Goal: Task Accomplishment & Management: Use online tool/utility

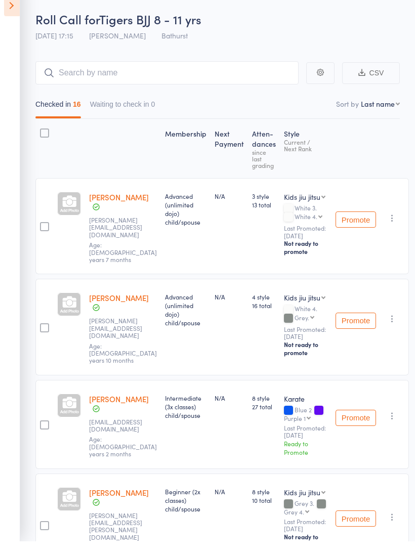
click at [15, 12] on icon at bounding box center [12, 22] width 16 height 21
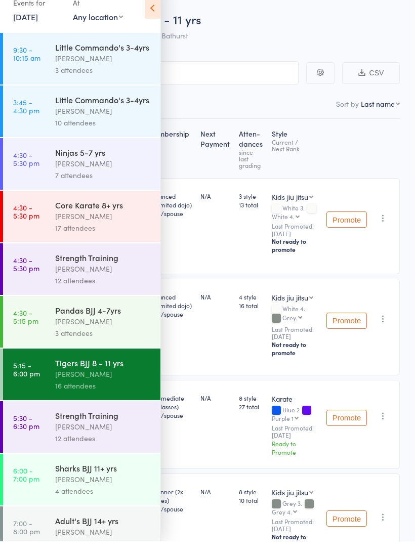
scroll to position [18, 0]
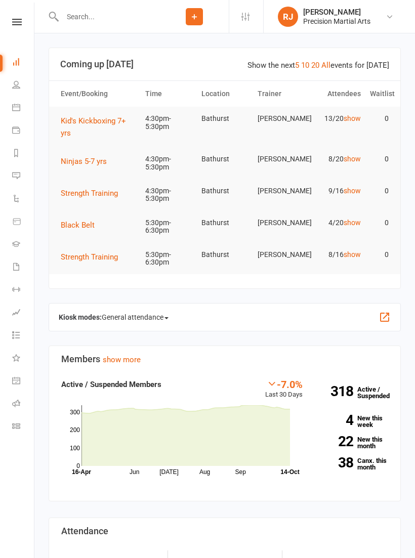
click at [25, 15] on nav "Clubworx Dashboard People Calendar Payments Reports Messages Automations Produc…" at bounding box center [17, 282] width 34 height 558
click at [23, 23] on link at bounding box center [17, 22] width 36 height 7
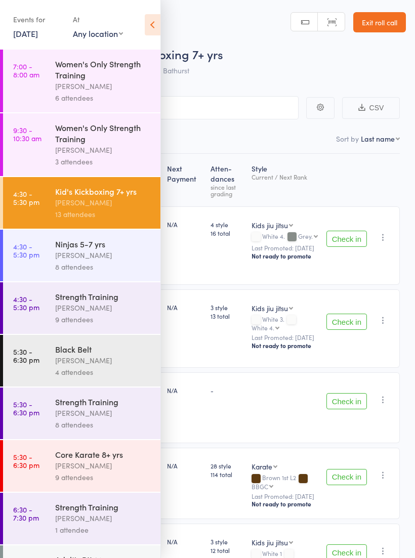
click at [148, 23] on icon at bounding box center [153, 24] width 16 height 21
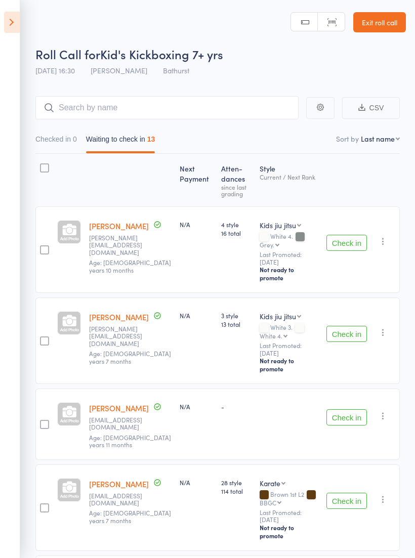
click at [342, 235] on button "Check in" at bounding box center [346, 243] width 40 height 16
click at [343, 326] on button "Check in" at bounding box center [346, 334] width 40 height 16
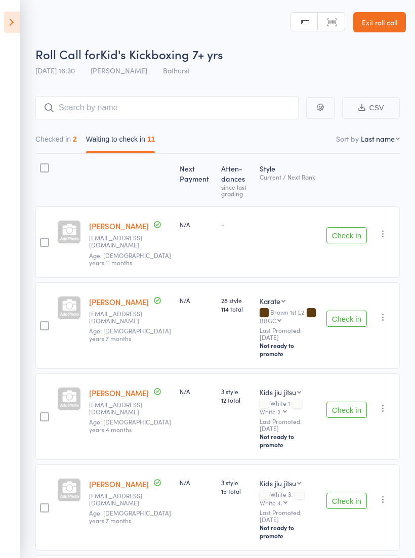
click at [381, 237] on icon "button" at bounding box center [383, 234] width 10 height 10
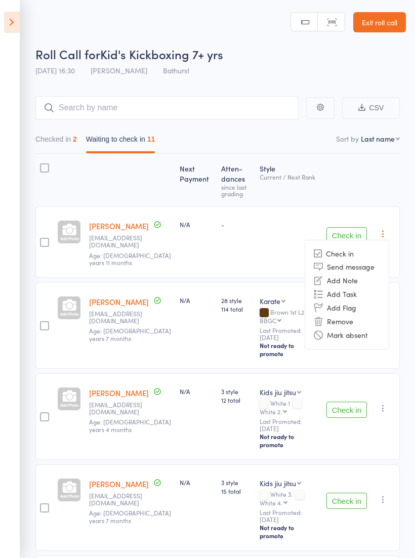
click at [336, 320] on li "Remove" at bounding box center [346, 322] width 83 height 14
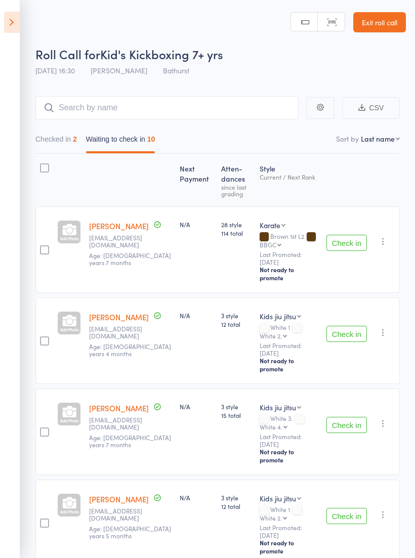
click at [383, 239] on icon "button" at bounding box center [383, 241] width 10 height 10
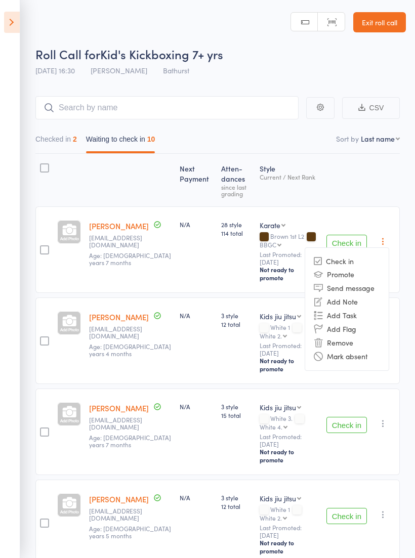
click at [347, 337] on li "Remove" at bounding box center [346, 343] width 83 height 14
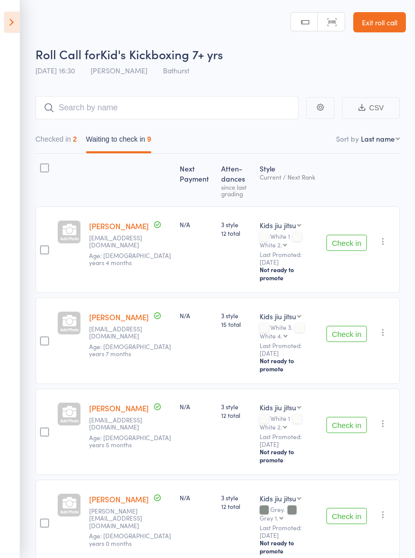
click at [353, 230] on div "Check in Check in Promote Send message Add Note Add Task Add Flag Remove Mark a…" at bounding box center [360, 249] width 77 height 86
click at [338, 244] on button "Check in" at bounding box center [346, 243] width 40 height 16
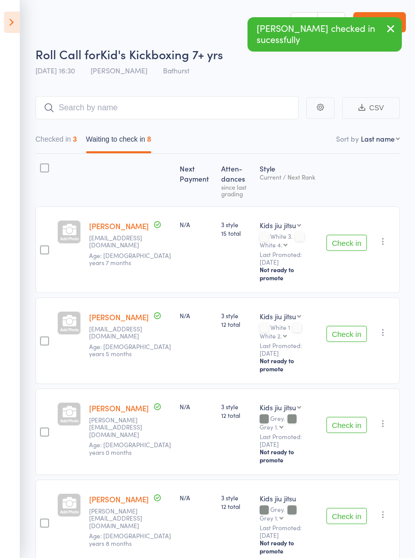
click at [352, 239] on button "Check in" at bounding box center [346, 243] width 40 height 16
click at [348, 326] on button "Check in" at bounding box center [346, 334] width 40 height 16
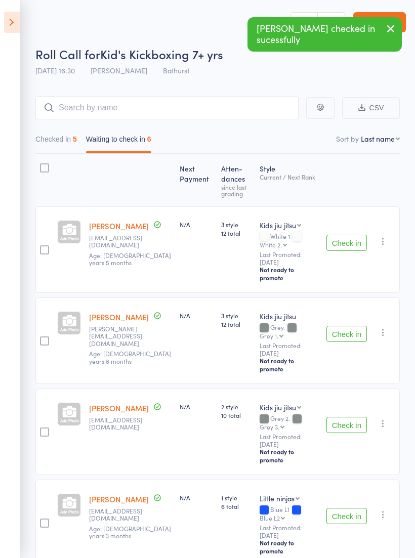
click at [64, 134] on button "Checked in 5" at bounding box center [55, 141] width 41 height 23
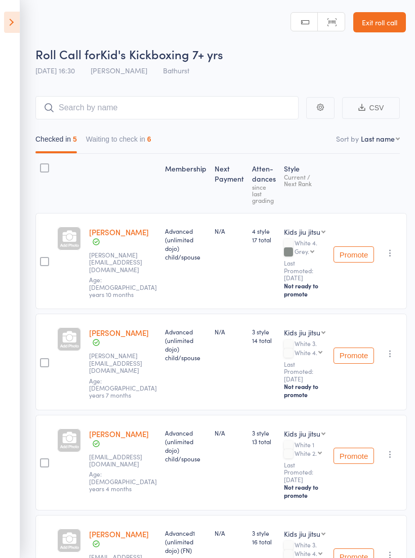
click at [109, 140] on button "Waiting to check in 6" at bounding box center [118, 141] width 65 height 23
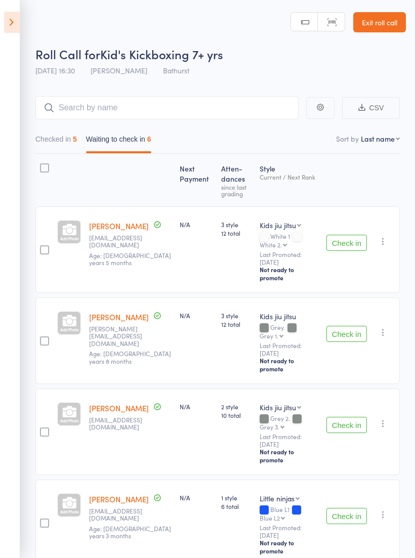
click at [351, 237] on button "Check in" at bounding box center [346, 243] width 40 height 16
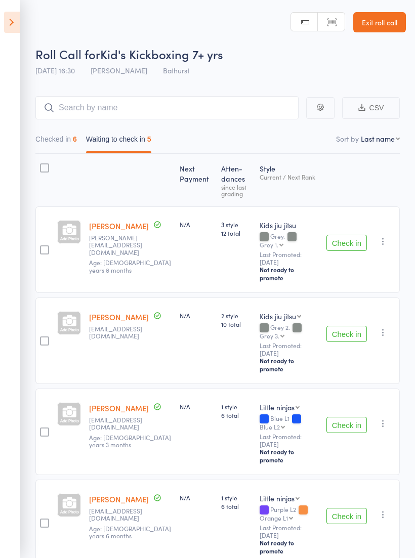
click at [339, 237] on button "Check in" at bounding box center [346, 243] width 40 height 16
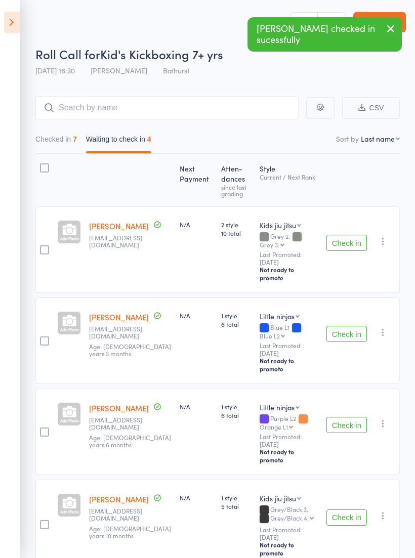
click at [355, 235] on button "Check in" at bounding box center [346, 243] width 40 height 16
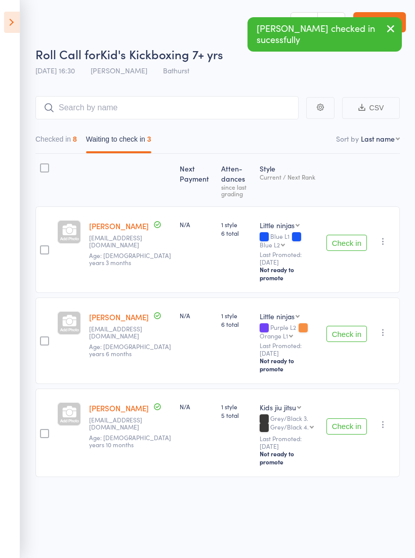
click at [338, 240] on button "Check in" at bounding box center [346, 243] width 40 height 16
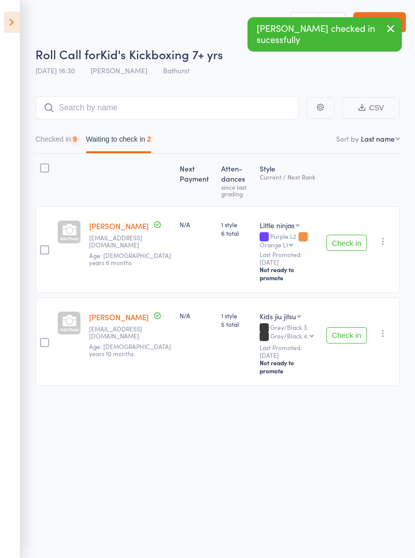
click at [347, 237] on button "Check in" at bounding box center [346, 243] width 40 height 16
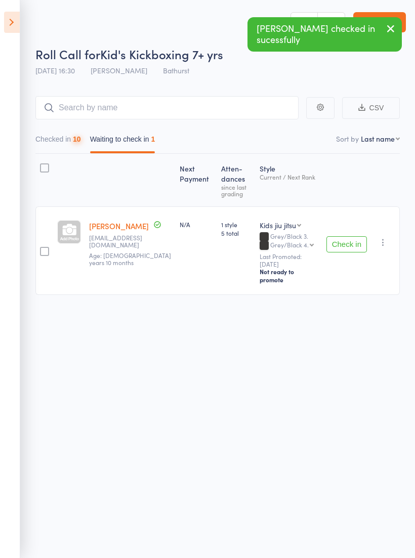
click at [348, 237] on button "Check in" at bounding box center [346, 244] width 40 height 16
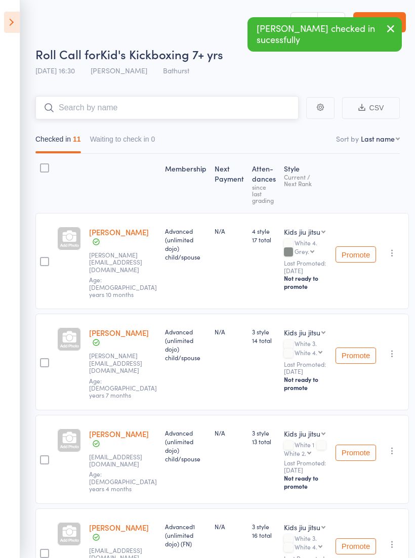
click at [65, 118] on input "search" at bounding box center [166, 107] width 263 height 23
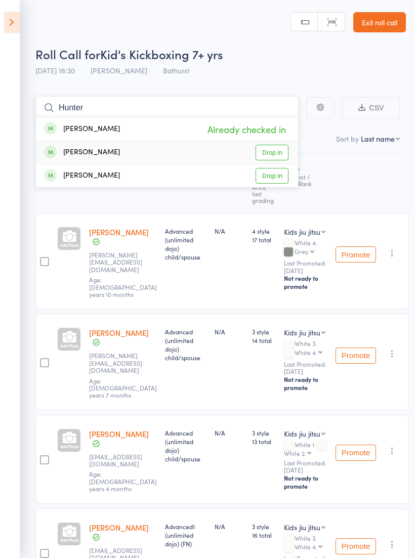
type input "Hunter"
click at [62, 150] on div "Hunter Sheehan" at bounding box center [82, 153] width 76 height 12
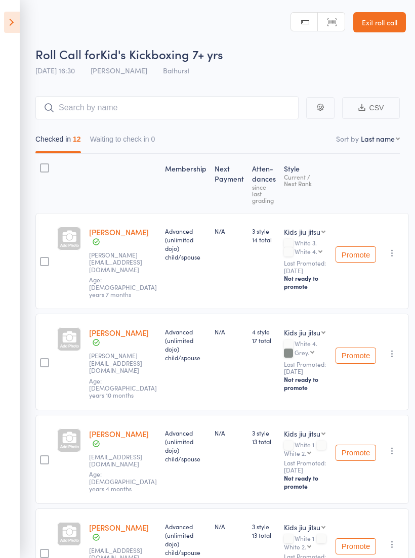
click at [178, 104] on input "search" at bounding box center [166, 107] width 263 height 23
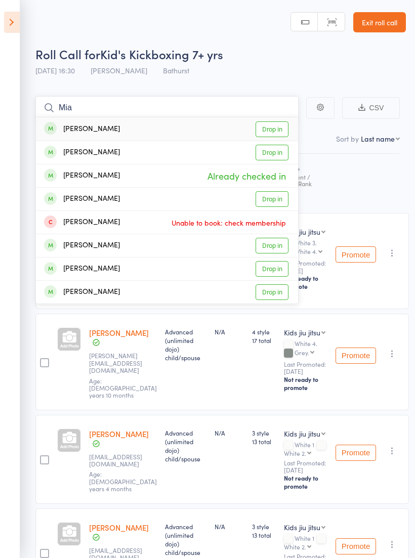
type input "Mia"
click at [279, 126] on link "Drop in" at bounding box center [271, 129] width 33 height 16
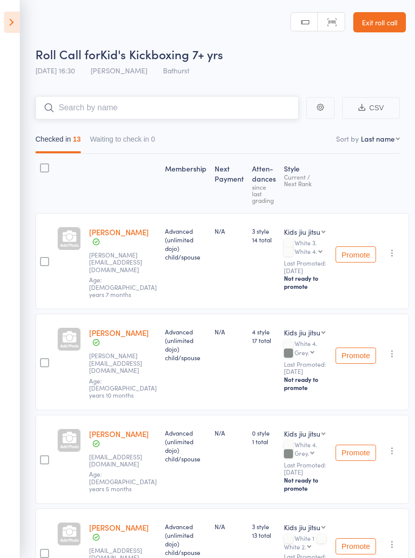
click at [77, 101] on input "search" at bounding box center [166, 107] width 263 height 23
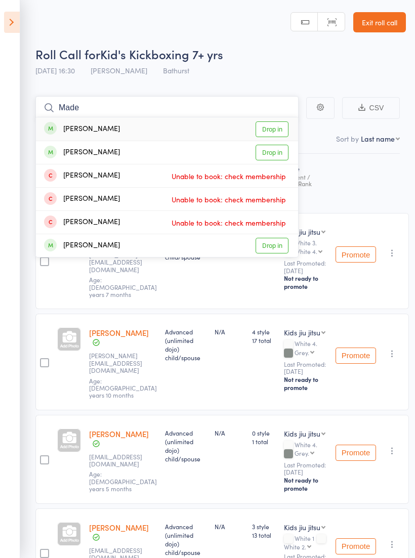
type input "Made"
click at [61, 148] on div "Madeline Murdoch" at bounding box center [82, 153] width 76 height 12
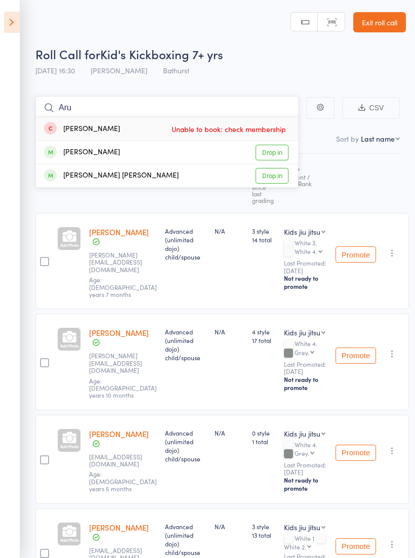
type input "Aru"
click at [73, 178] on div "Arush krishna Binish" at bounding box center [111, 176] width 135 height 12
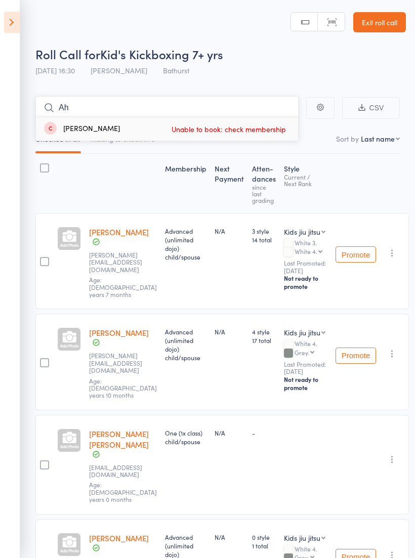
type input "A"
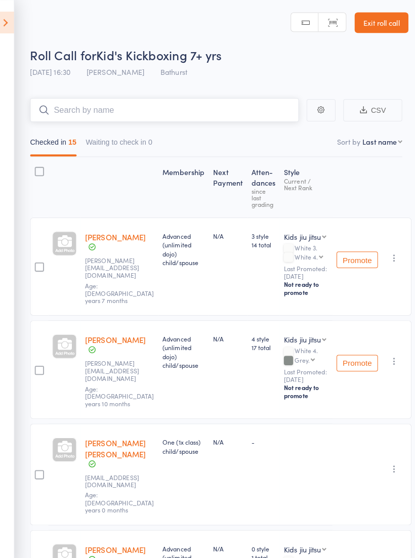
click at [192, 101] on input "search" at bounding box center [166, 107] width 263 height 23
type input "😙😎😗😎😍😎🙃🤨😚😌🤪🤪🤪🤪🤪🤪🤪🤪🤪🤓🤓🤪🤓🤪🤓🤨🤪🤓🤪🤓🤪🤓🤪🤓🤪🤓🤪🤓🤪🤓🤪🤓🤪🤓🤩🤓🤩🤓🤩"
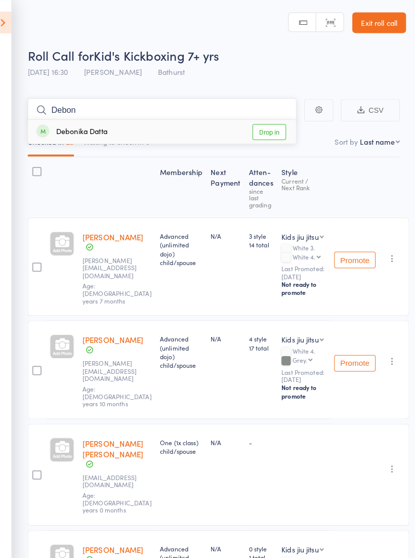
type input "Debon"
click at [269, 127] on link "Drop in" at bounding box center [271, 129] width 33 height 16
type input "H"
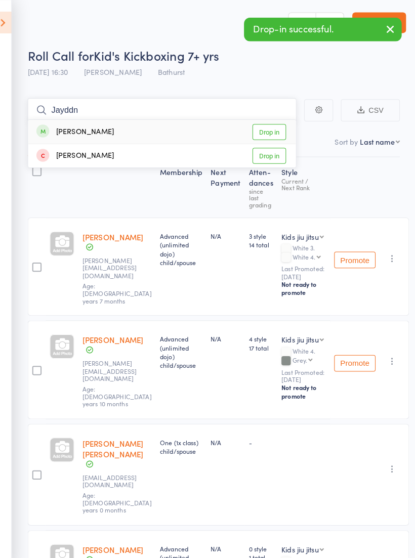
type input "Jayddn"
click at [275, 135] on link "Drop in" at bounding box center [271, 129] width 33 height 16
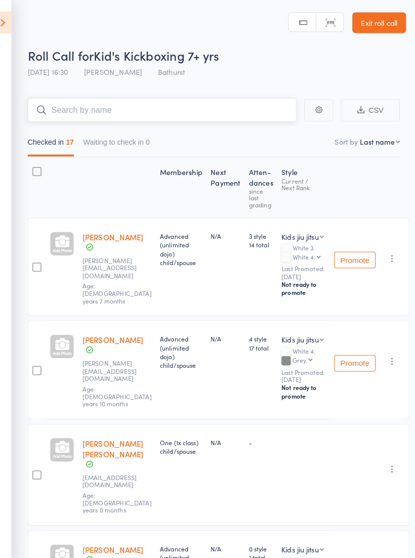
click at [80, 111] on input "search" at bounding box center [166, 107] width 263 height 23
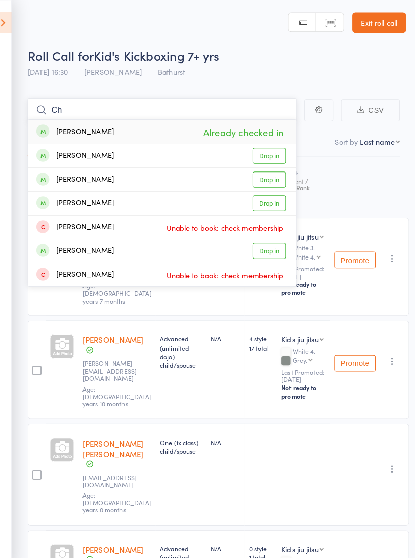
type input "C"
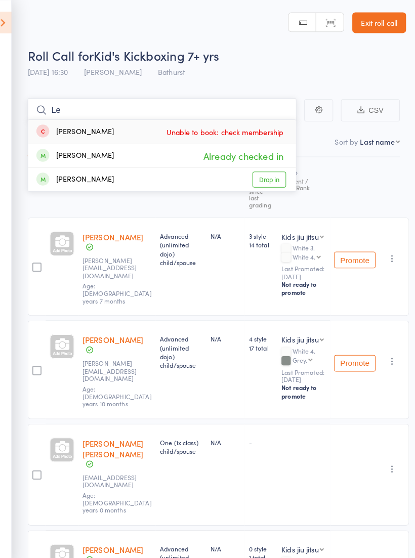
type input "L"
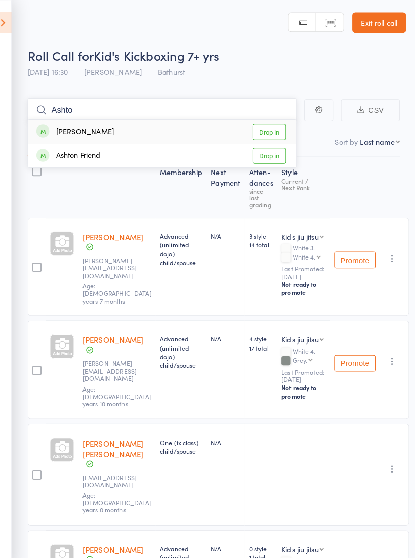
type input "Ashto"
click at [264, 136] on link "Drop in" at bounding box center [271, 129] width 33 height 16
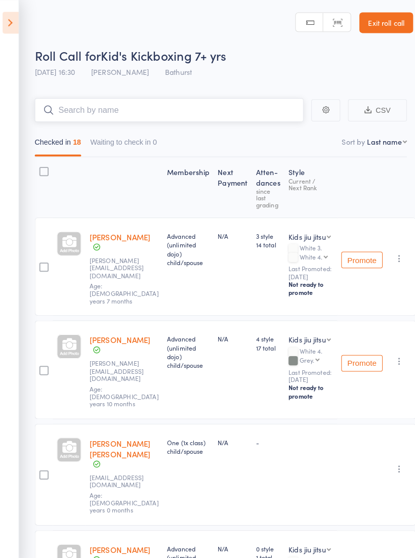
click at [133, 143] on button "Waiting to check in 0" at bounding box center [122, 141] width 65 height 23
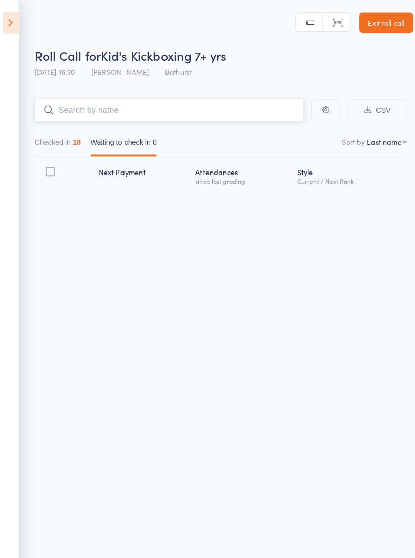
click at [81, 143] on div "18" at bounding box center [77, 139] width 8 height 8
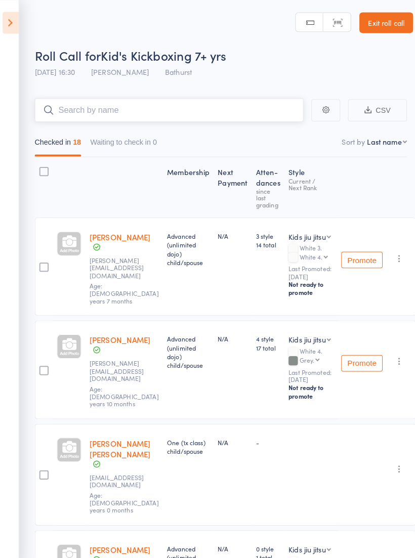
click at [163, 108] on input "search" at bounding box center [166, 107] width 263 height 23
click at [258, 80] on div "Roll Call for Kid's Kickboxing 7+ yrs 14 Oct 16:30 Jordan Hickey Bathurst" at bounding box center [220, 63] width 370 height 35
click at [17, 29] on icon at bounding box center [12, 22] width 16 height 21
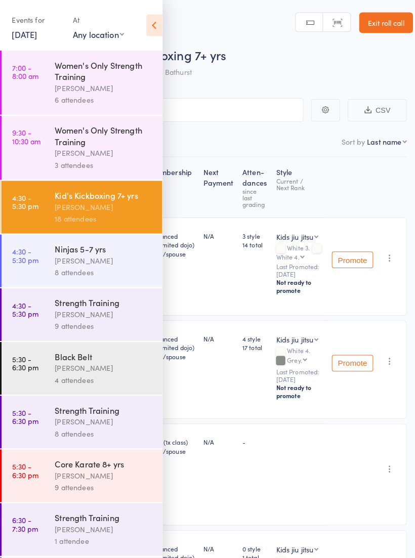
click at [33, 257] on time "4:30 - 5:30 pm" at bounding box center [26, 250] width 26 height 16
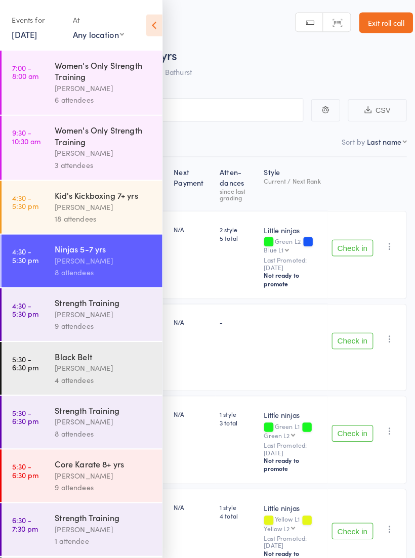
click at [148, 18] on icon at bounding box center [153, 24] width 16 height 21
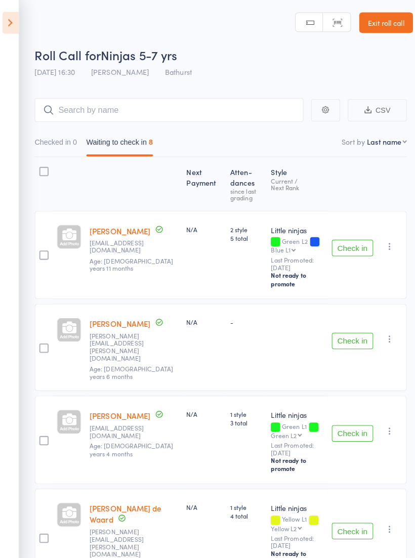
click at [351, 243] on button "Check in" at bounding box center [346, 243] width 40 height 16
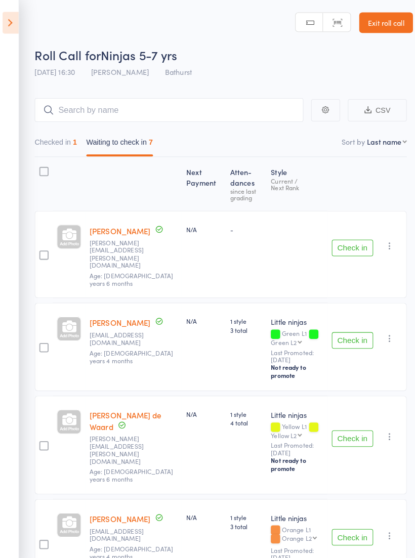
click at [343, 235] on button "Check in" at bounding box center [346, 243] width 40 height 16
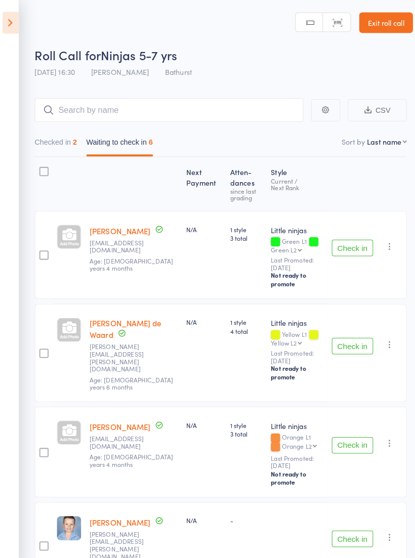
click at [343, 248] on button "Check in" at bounding box center [346, 243] width 40 height 16
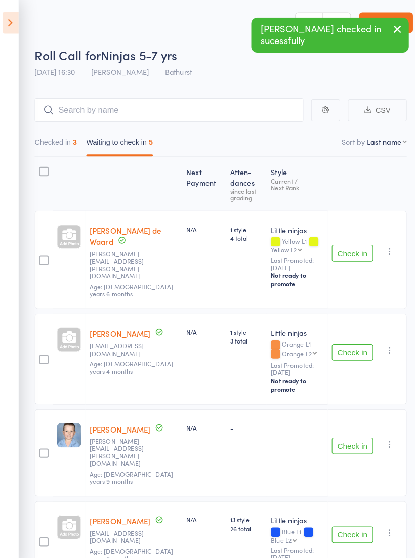
click at [349, 230] on div "Check in Check in Promote Send message Add Note Add Task Add Flag Remove Mark a…" at bounding box center [360, 254] width 77 height 96
click at [352, 240] on button "Check in" at bounding box center [346, 248] width 40 height 16
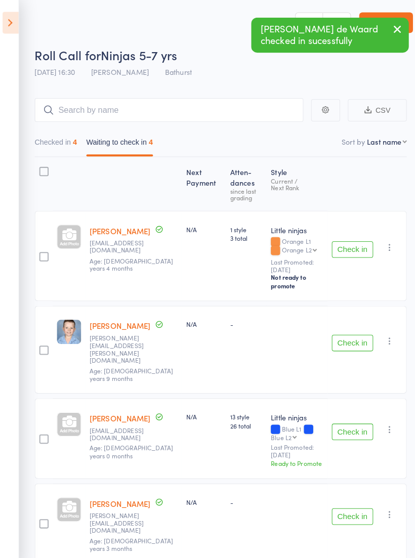
click at [351, 242] on button "Check in" at bounding box center [346, 244] width 40 height 16
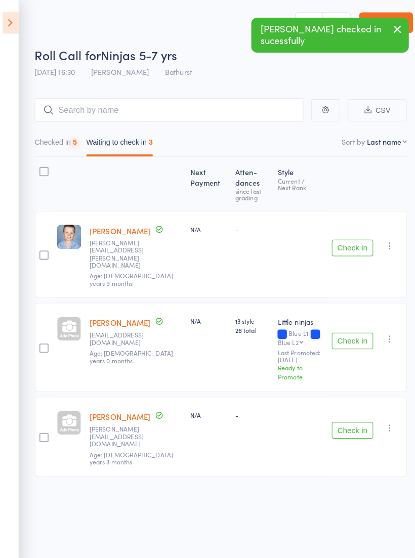
click at [342, 235] on button "Check in" at bounding box center [346, 243] width 40 height 16
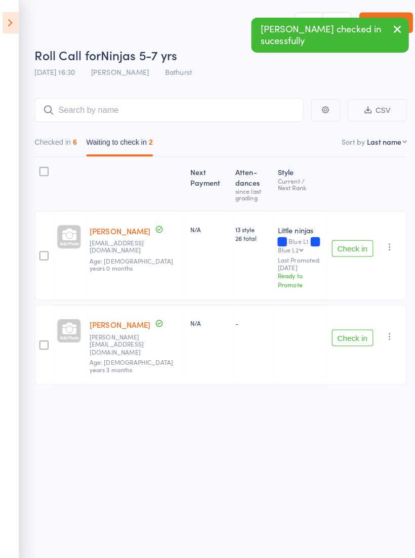
click at [352, 227] on div "Check in Check in Promote Send message Add Note Add Task Add Flag Remove Mark a…" at bounding box center [360, 250] width 77 height 88
click at [347, 235] on button "Check in" at bounding box center [346, 243] width 40 height 16
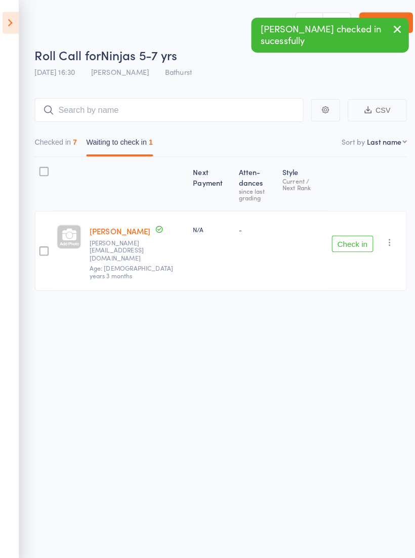
click at [349, 231] on button "Check in" at bounding box center [346, 239] width 40 height 16
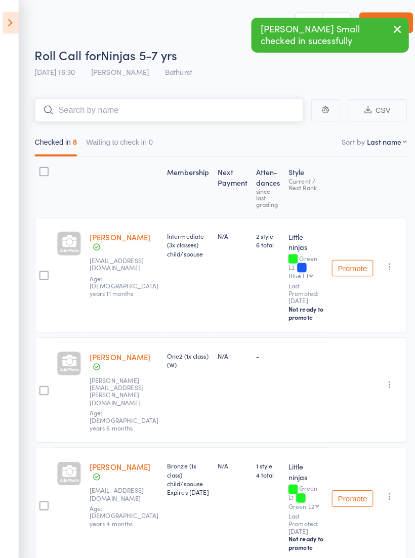
click at [58, 107] on input "search" at bounding box center [166, 107] width 263 height 23
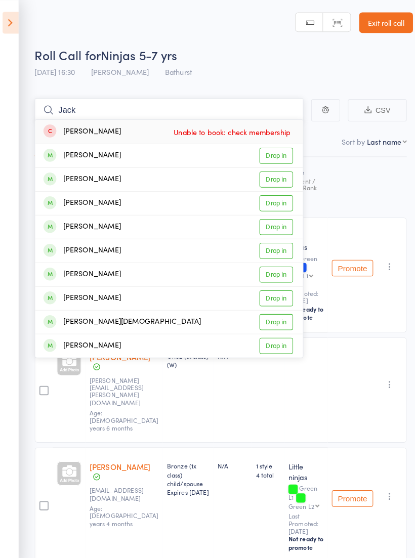
type input "Jack"
click at [50, 246] on span at bounding box center [50, 245] width 13 height 13
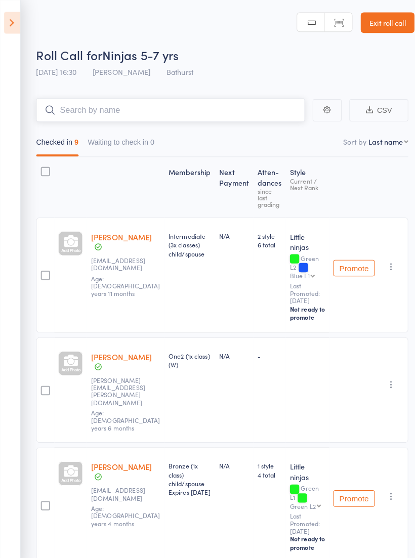
click at [70, 114] on input "search" at bounding box center [166, 107] width 263 height 23
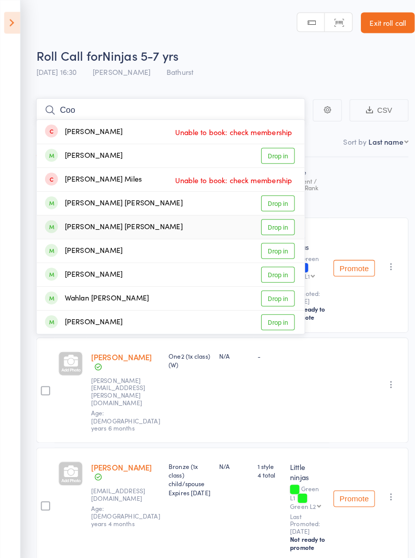
type input "Coo"
click at [273, 219] on link "Drop in" at bounding box center [271, 222] width 33 height 16
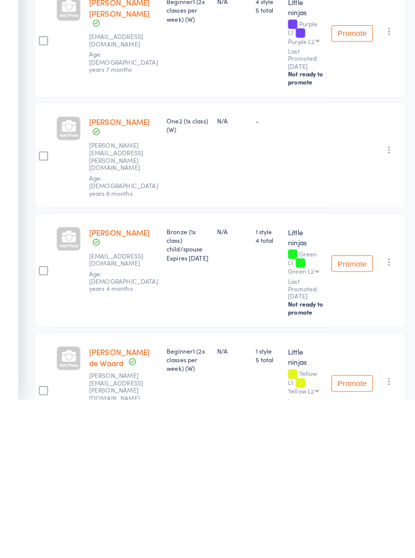
scroll to position [199, 0]
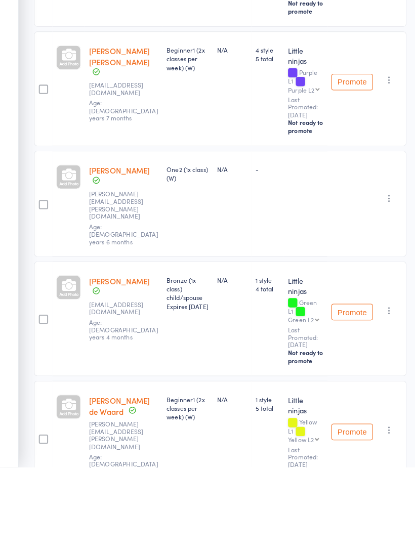
click at [364, 339] on div "Membership Next Payment Atten­dances since last grading Style Current / Next Ra…" at bounding box center [217, 553] width 364 height 1197
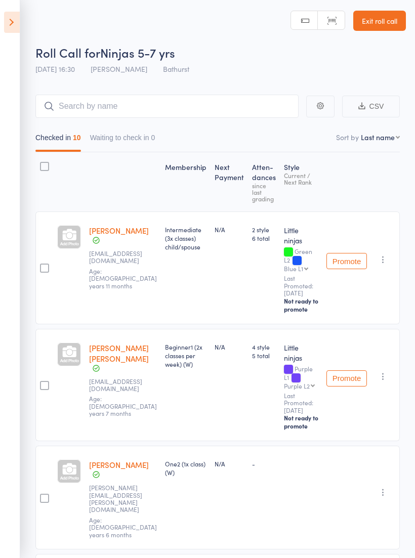
scroll to position [0, 0]
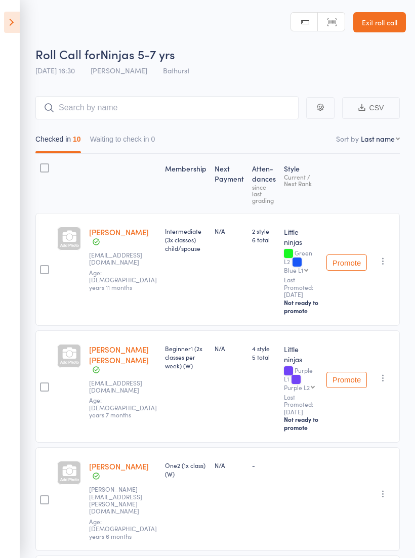
click at [19, 19] on icon at bounding box center [12, 22] width 16 height 21
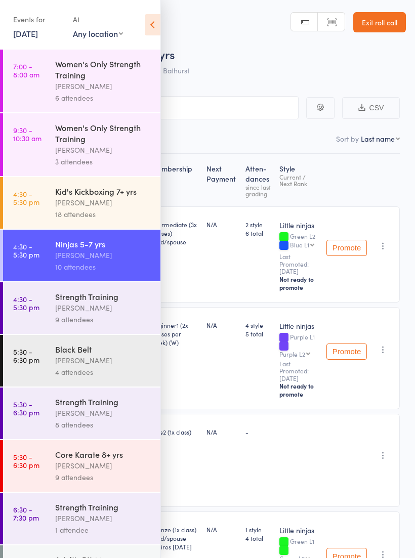
click at [50, 362] on link "5:30 - 6:30 pm Black Belt Jordan Hickey 4 attendees" at bounding box center [81, 361] width 157 height 52
